Goal: Book appointment/travel/reservation

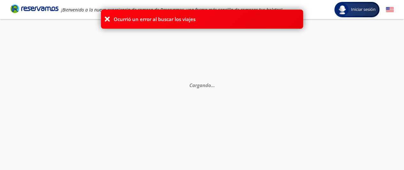
drag, startPoint x: 344, startPoint y: 59, endPoint x: 323, endPoint y: 64, distance: 21.8
click at [344, 60] on div "Cargando . . ." at bounding box center [202, 104] width 404 height 170
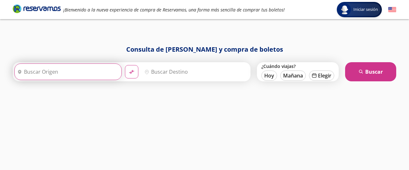
click at [81, 70] on input "Origen" at bounding box center [67, 72] width 105 height 16
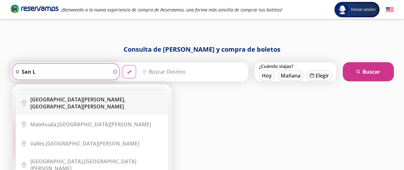
click at [109, 100] on div "[GEOGRAPHIC_DATA][PERSON_NAME], [GEOGRAPHIC_DATA][PERSON_NAME]" at bounding box center [96, 103] width 133 height 14
type input "[GEOGRAPHIC_DATA][PERSON_NAME], [GEOGRAPHIC_DATA][PERSON_NAME]"
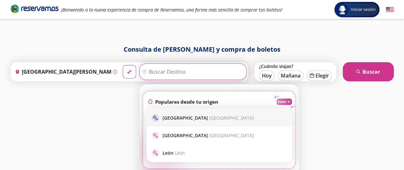
type input "u"
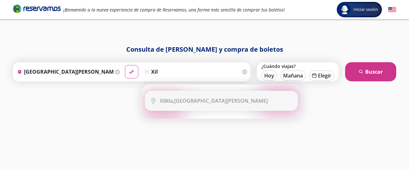
click at [240, 104] on li "City Icon [GEOGRAPHIC_DATA], [GEOGRAPHIC_DATA][PERSON_NAME]" at bounding box center [221, 100] width 152 height 19
type input "Xilitla, [GEOGRAPHIC_DATA][PERSON_NAME]"
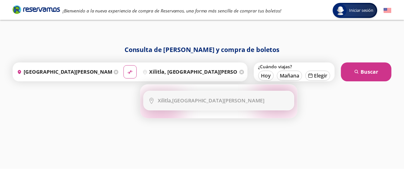
scroll to position [36, 0]
